Goal: Ask a question

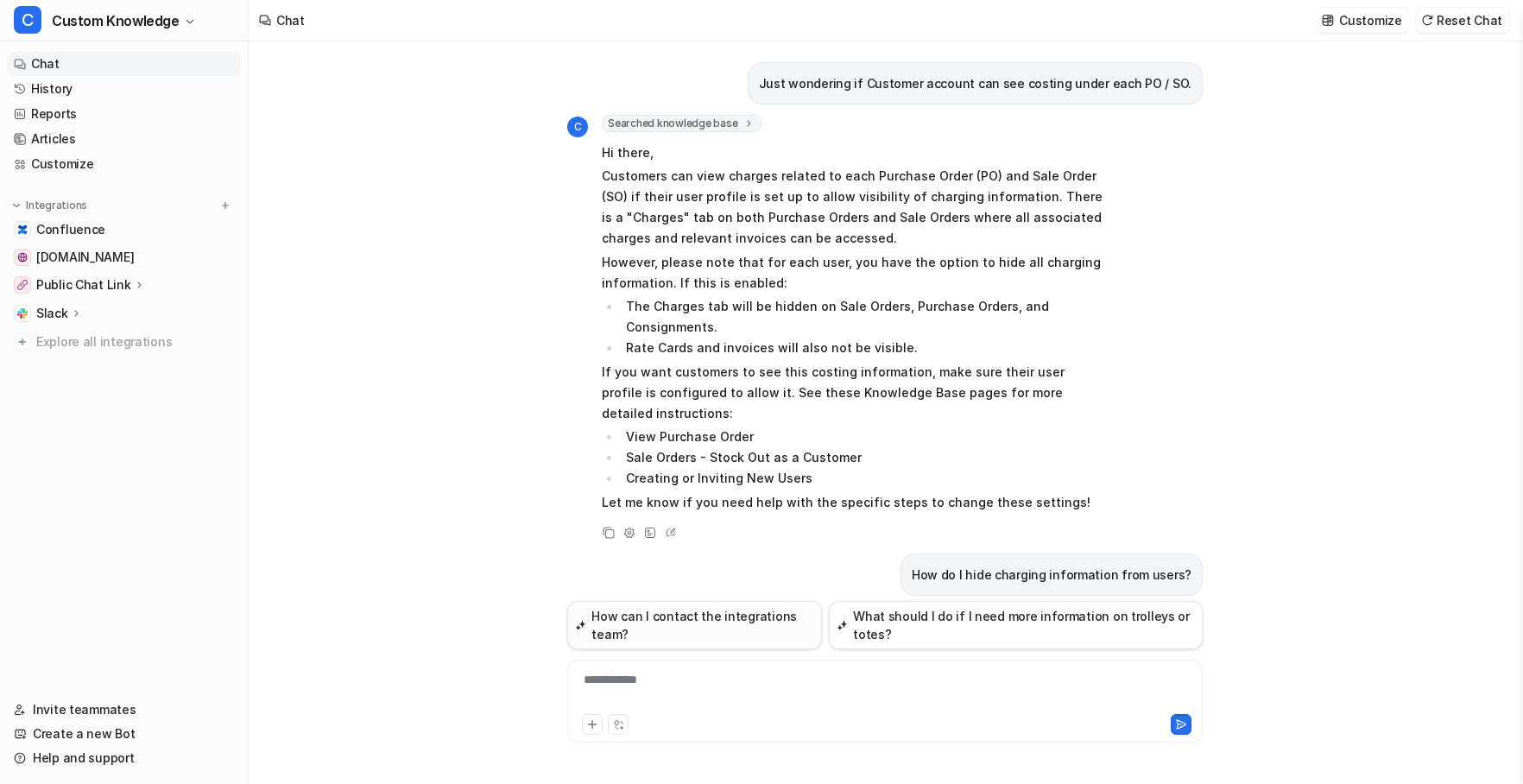
scroll to position [7794, 0]
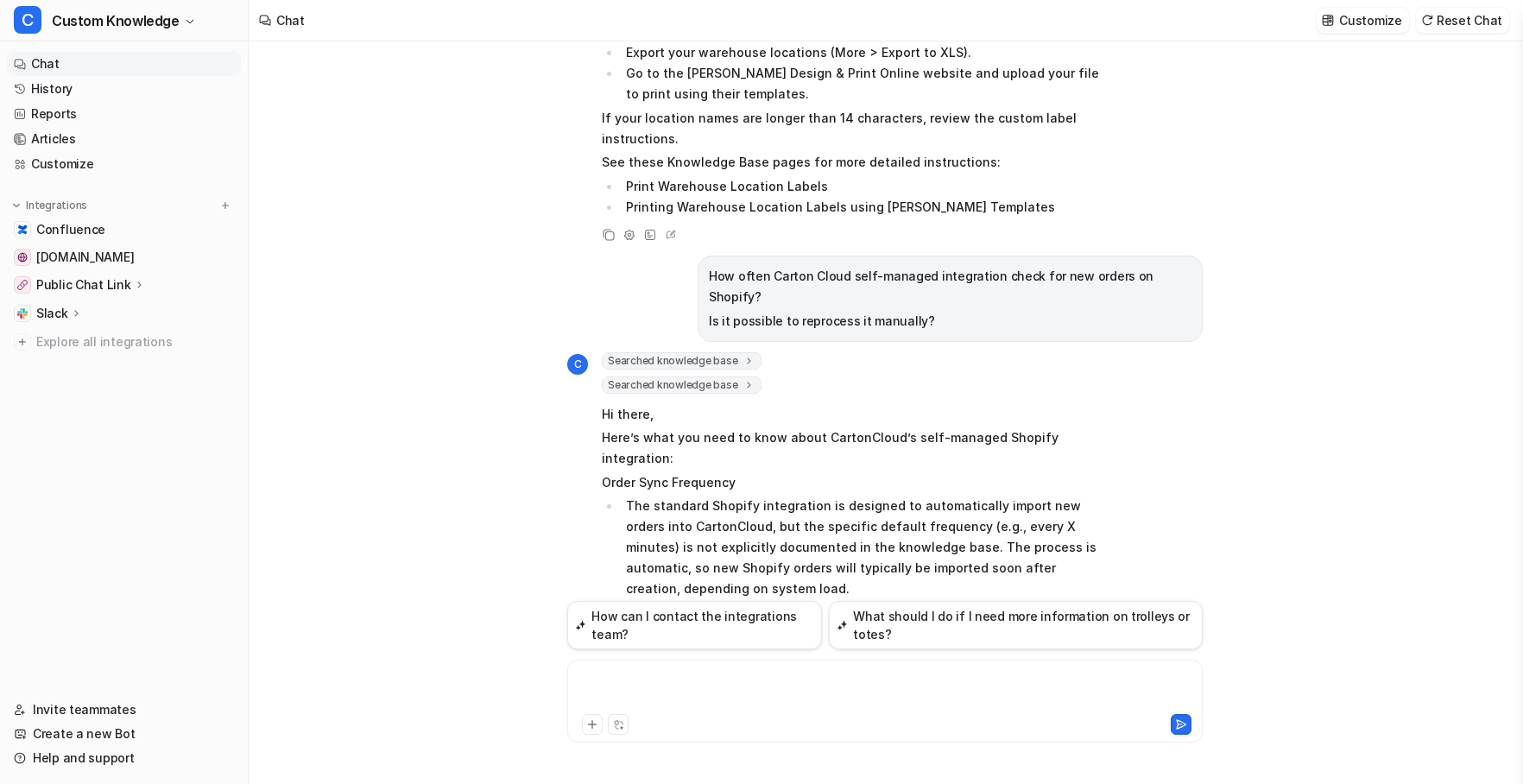
click at [696, 687] on div at bounding box center [885, 691] width 627 height 40
paste div
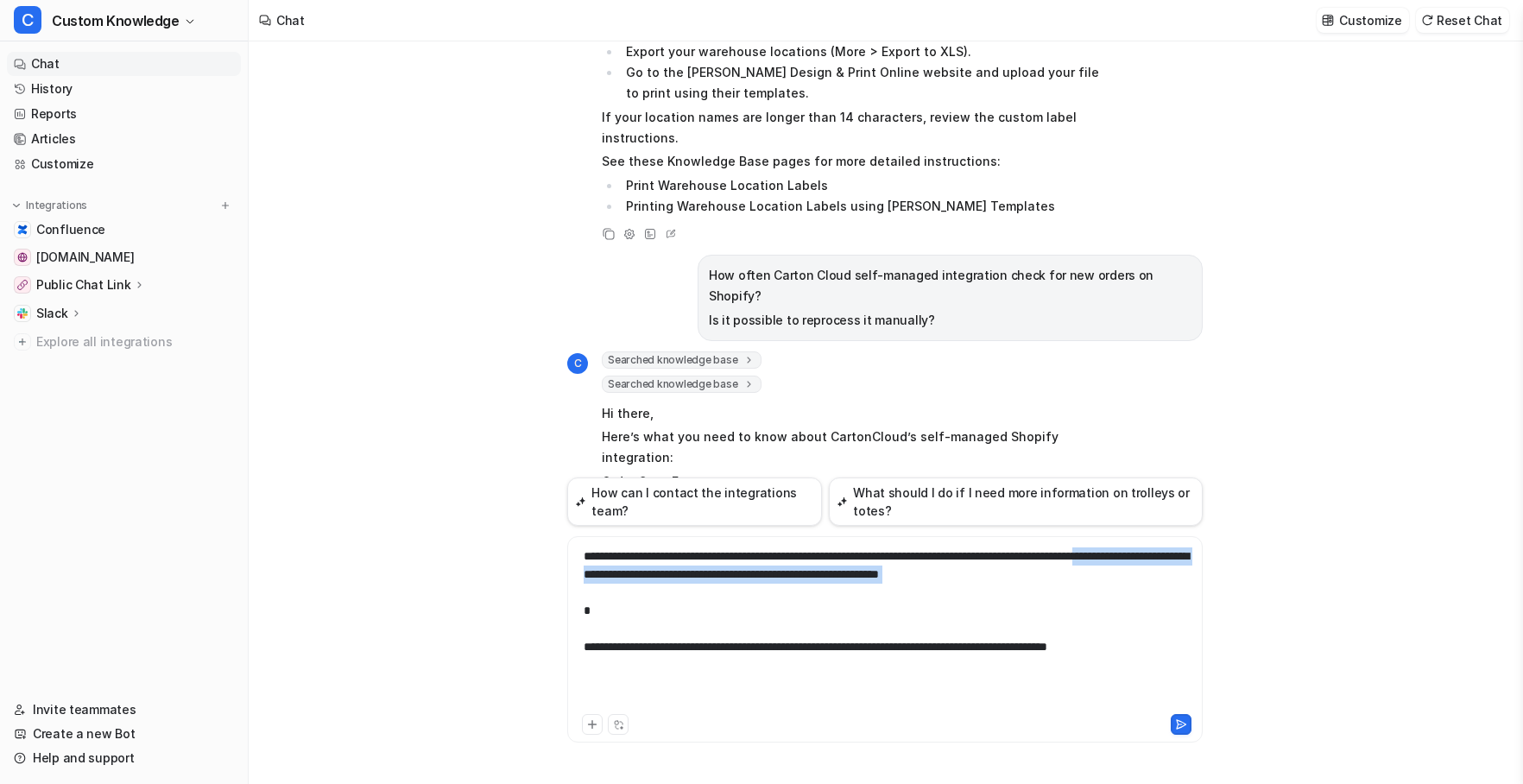
drag, startPoint x: 616, startPoint y: 577, endPoint x: 642, endPoint y: 586, distance: 27.5
click at [642, 586] on div "**********" at bounding box center [885, 628] width 627 height 163
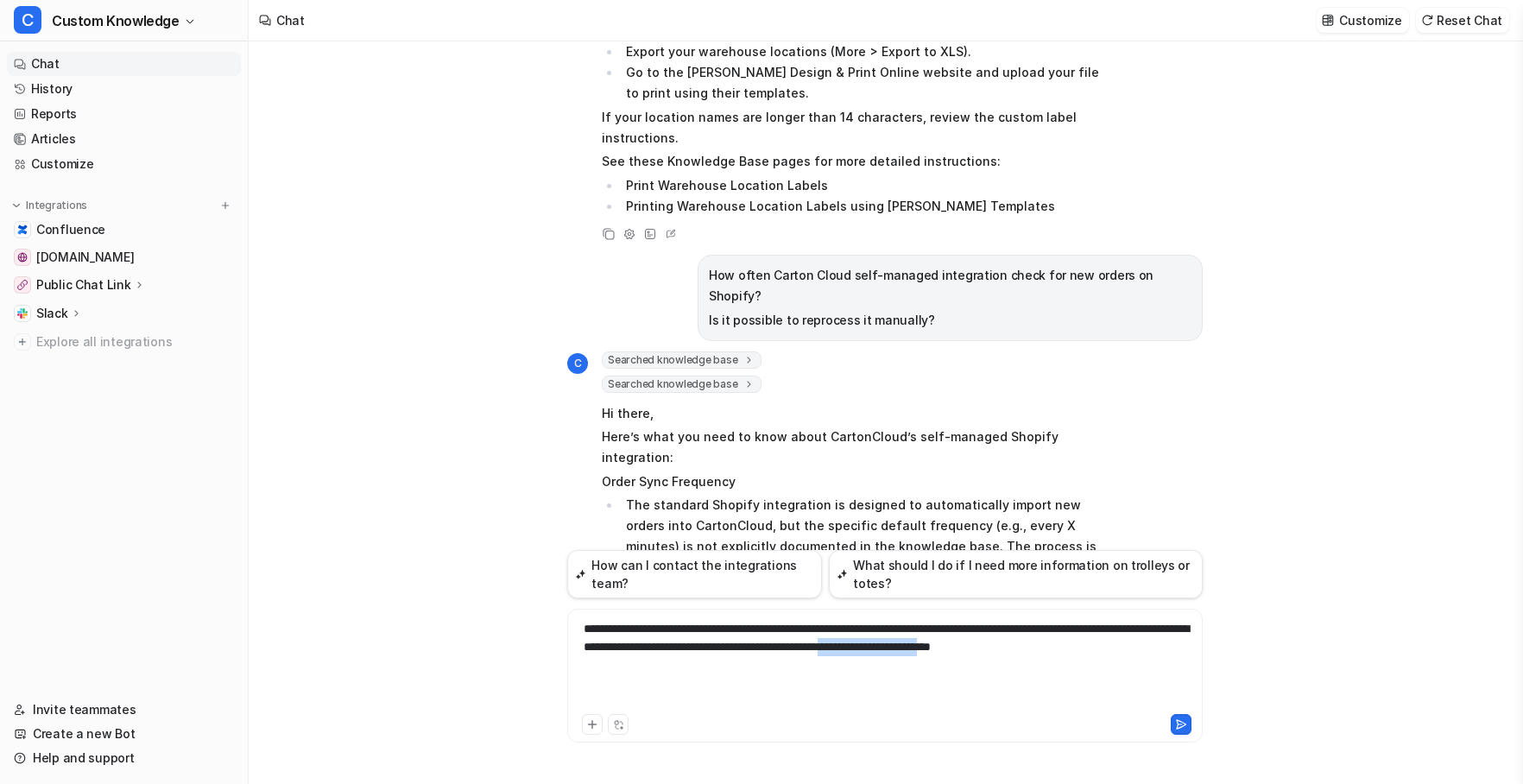
drag, startPoint x: 1087, startPoint y: 652, endPoint x: 1124, endPoint y: 667, distance: 39.9
click at [1124, 667] on div "**********" at bounding box center [885, 665] width 627 height 91
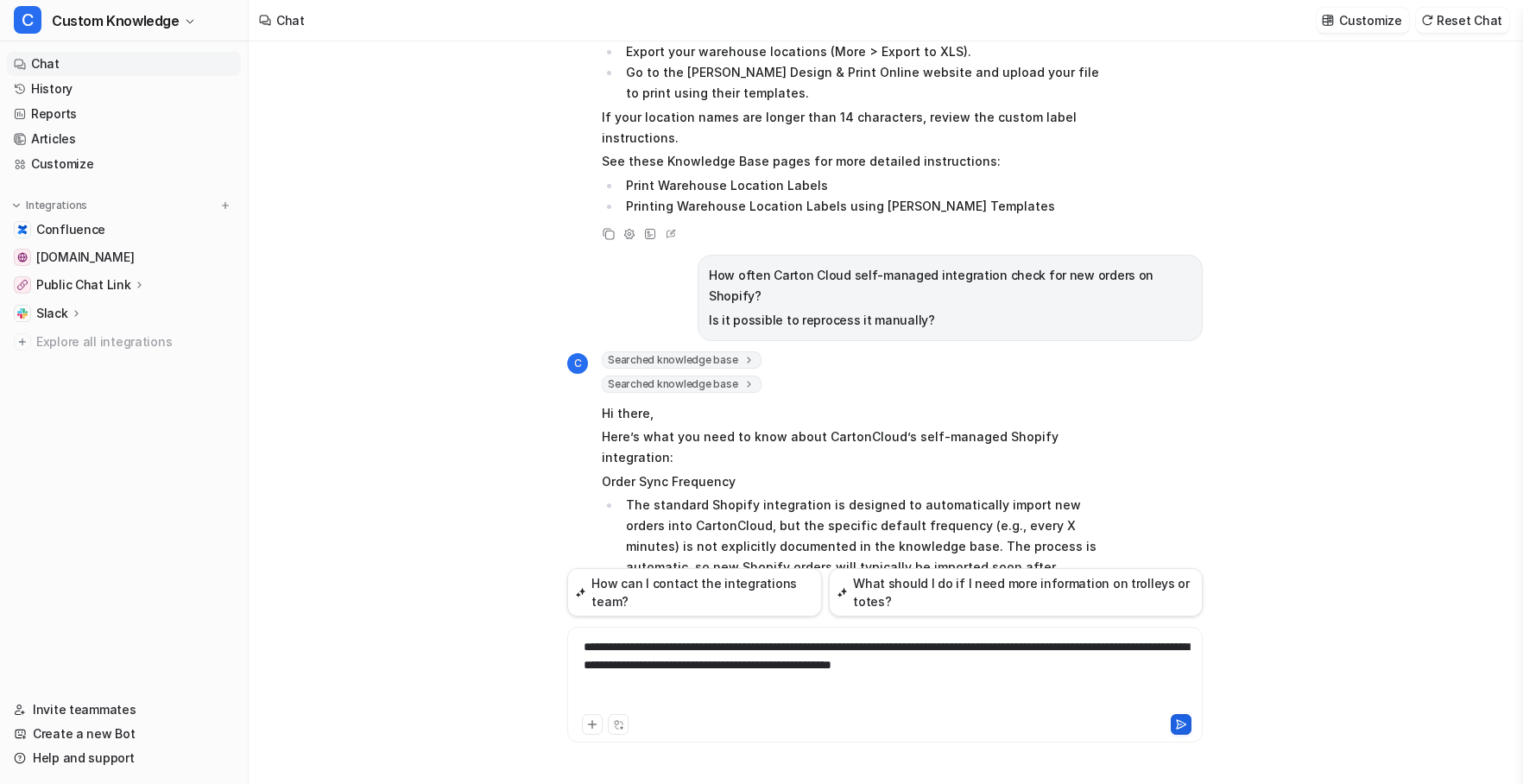
click at [1178, 724] on icon at bounding box center [1181, 724] width 9 height 8
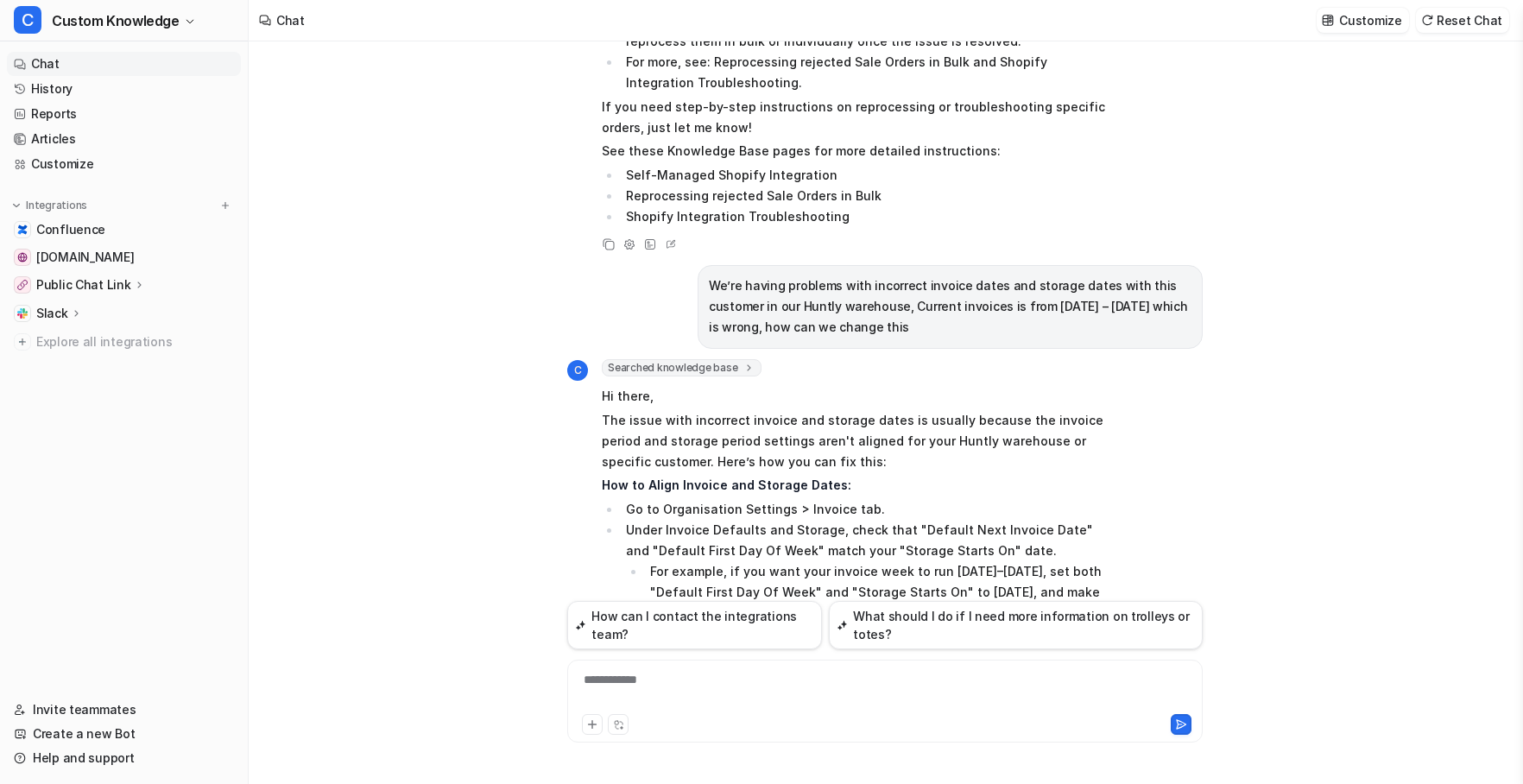
scroll to position [8478, 0]
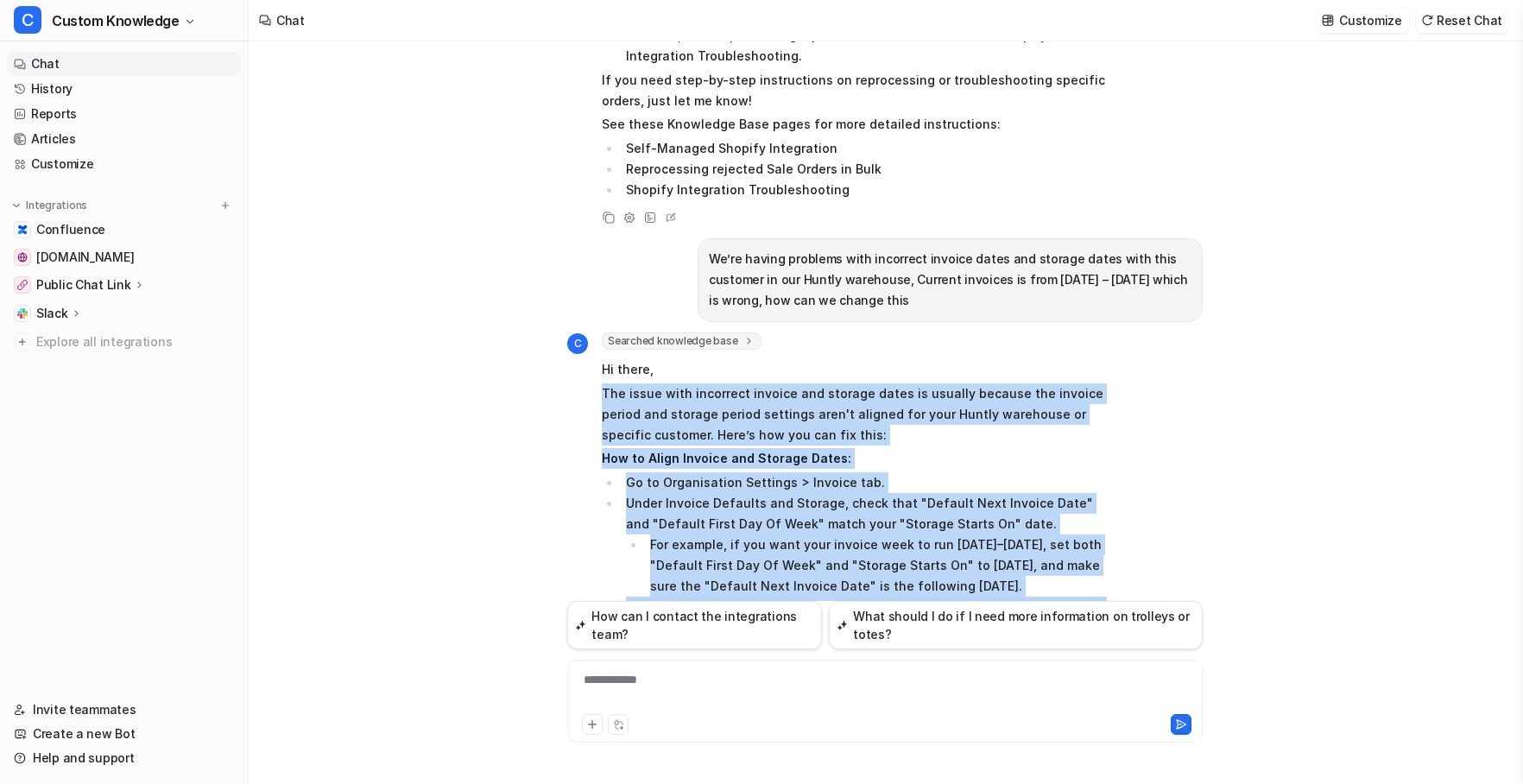
drag, startPoint x: 692, startPoint y: 360, endPoint x: 598, endPoint y: 59, distance: 315.3
click at [598, 332] on div "C Searched knowledge base search_queries : [ "change invoice date range Huntly …" at bounding box center [837, 618] width 540 height 573
copy span "The issue with incorrect invoice and storage dates is usually because the invoi…"
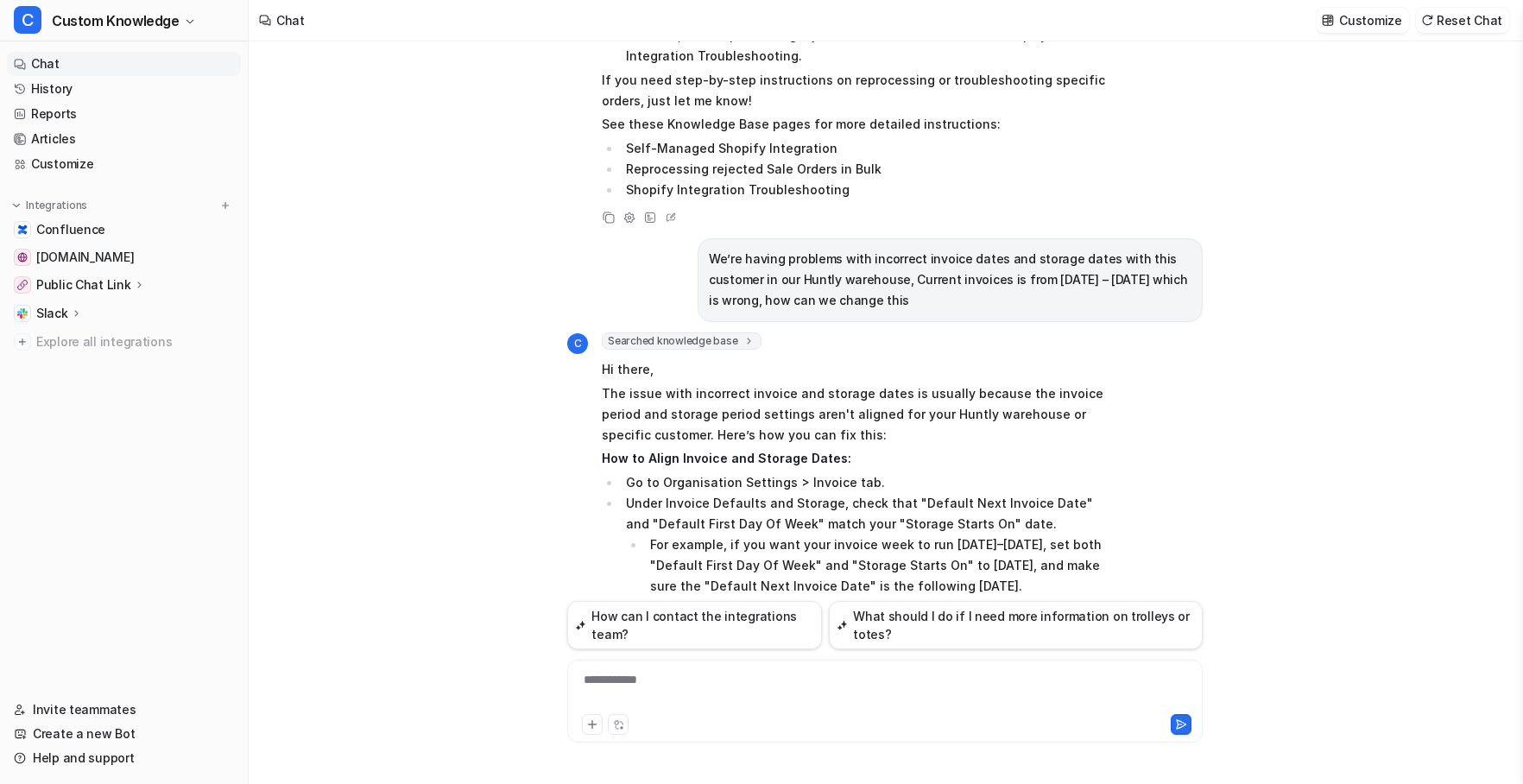
click at [12, 682] on nav "Chat History Reports Articles Customize Integrations Confluence [DOMAIN_NAME] P…" at bounding box center [124, 364] width 248 height 639
click at [637, 675] on div "**********" at bounding box center [885, 691] width 627 height 40
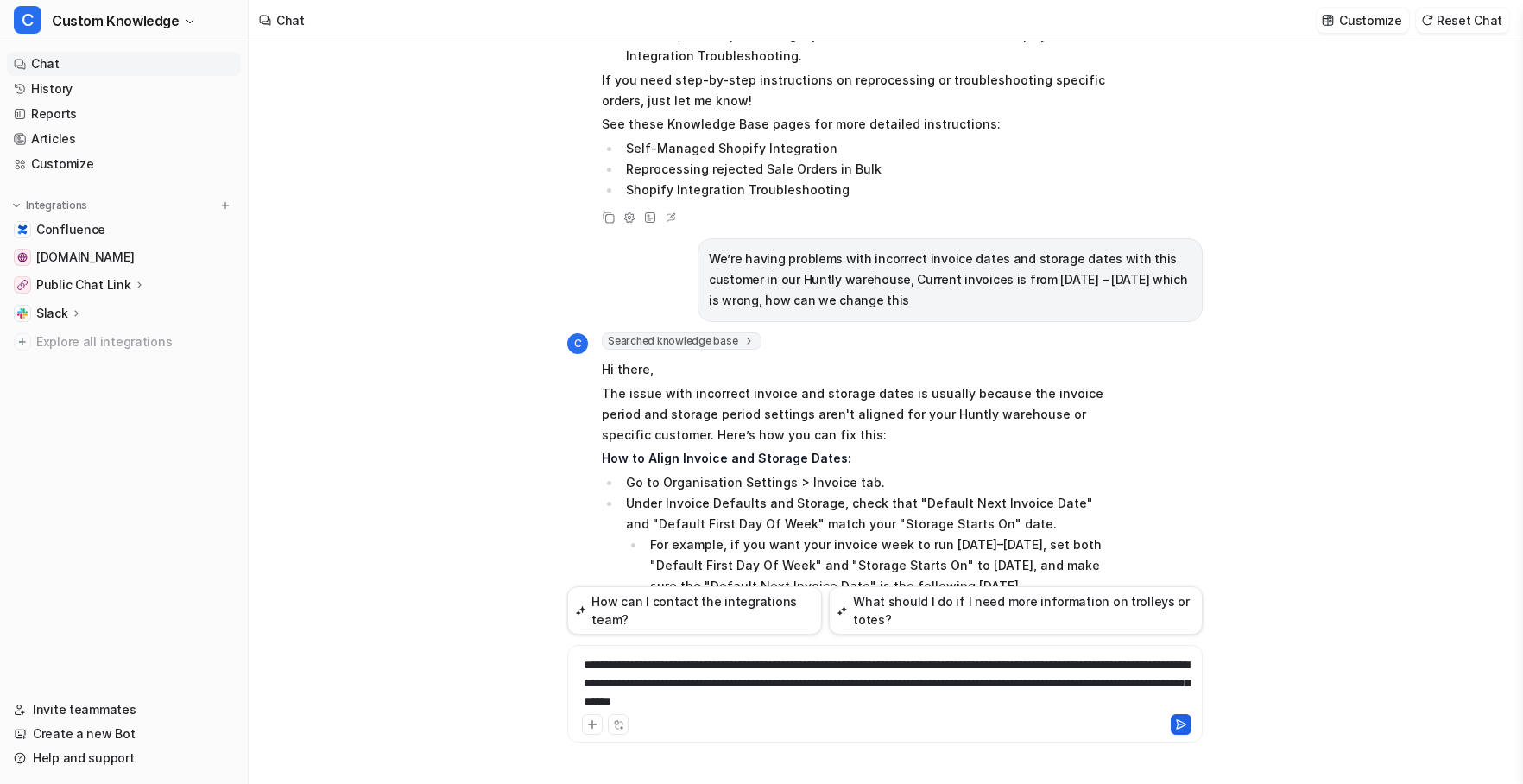
click at [1180, 726] on icon at bounding box center [1181, 724] width 12 height 12
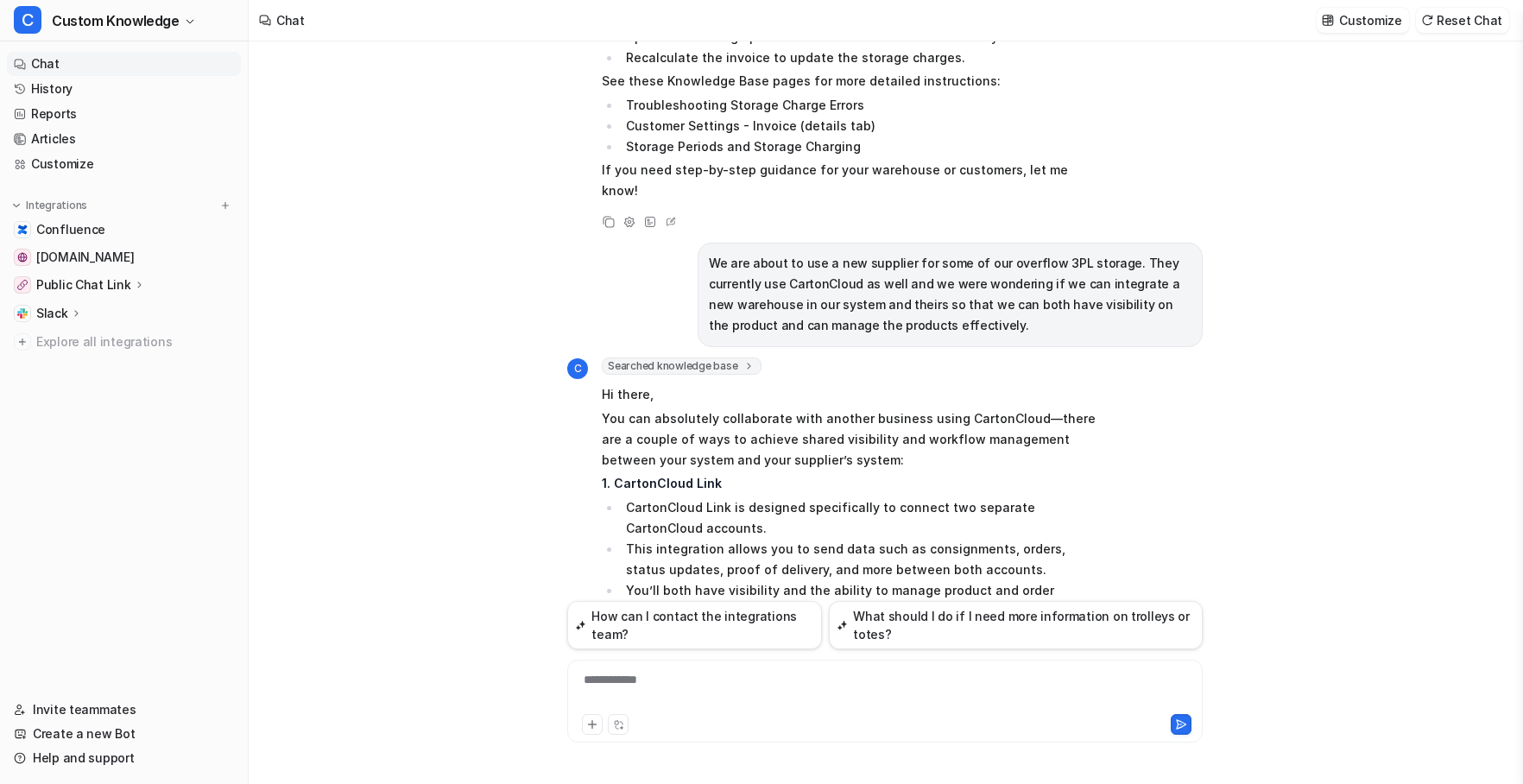
scroll to position [9074, 0]
